Goal: Information Seeking & Learning: Learn about a topic

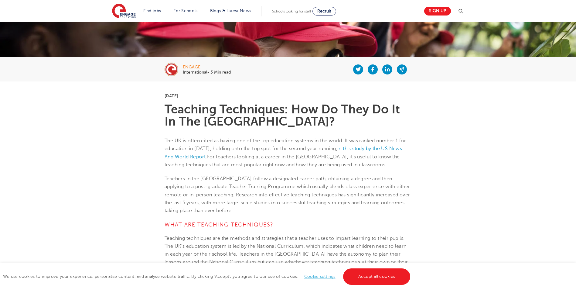
scroll to position [87, 0]
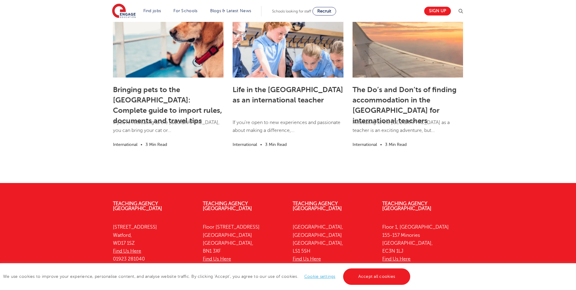
scroll to position [855, 0]
